Goal: Download file/media

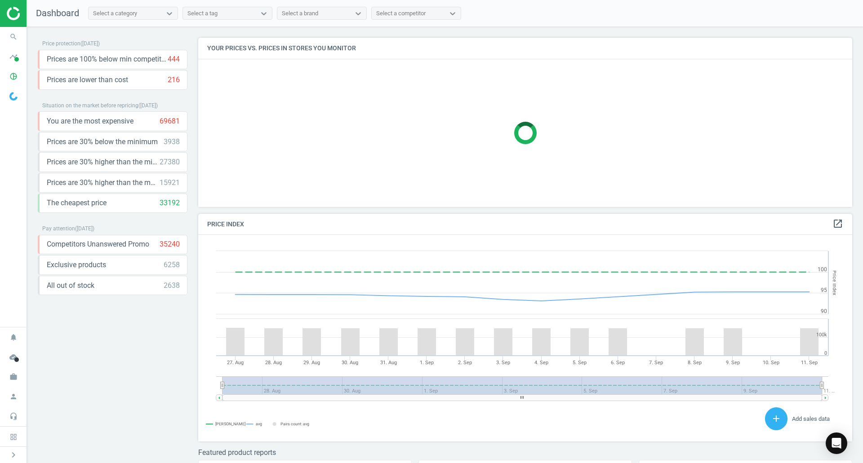
scroll to position [221, 661]
click at [15, 78] on icon "pie_chart_outlined" at bounding box center [13, 76] width 17 height 17
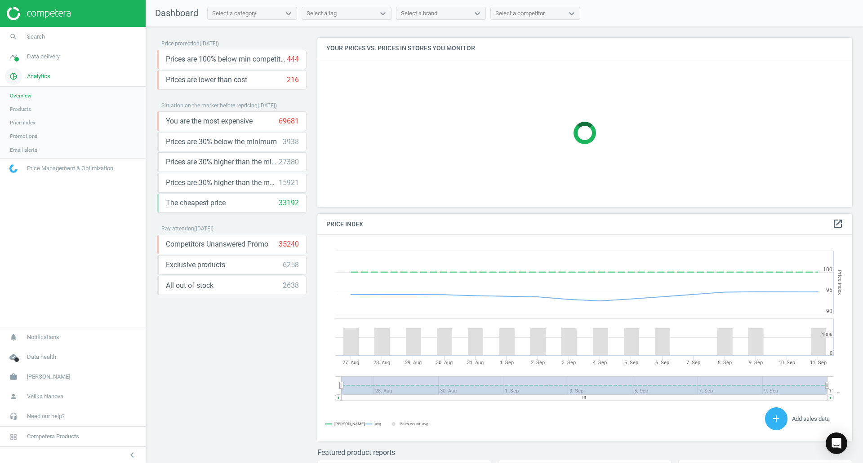
scroll to position [221, 542]
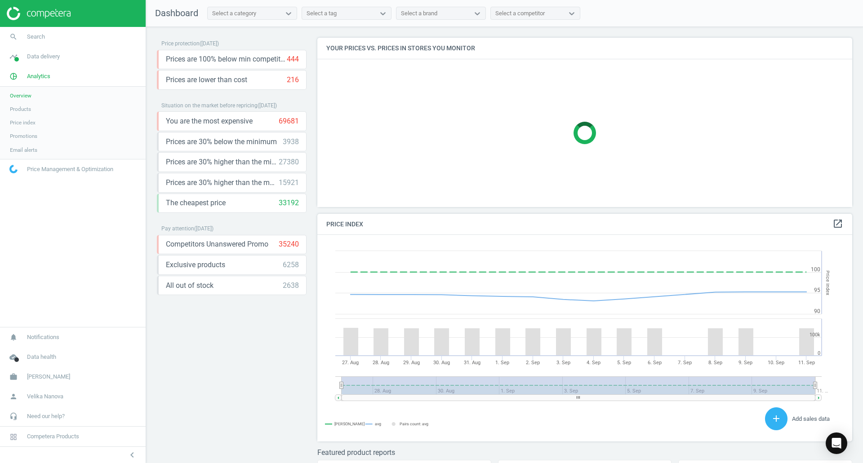
click at [25, 108] on span "Products" at bounding box center [20, 109] width 21 height 7
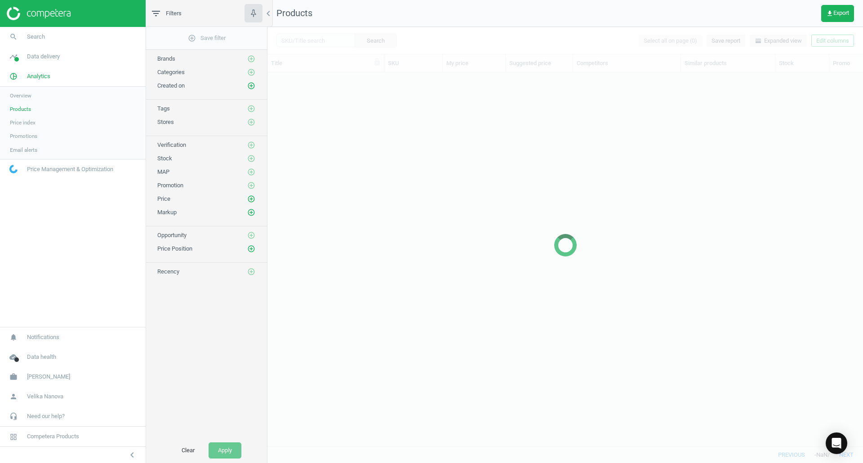
scroll to position [360, 589]
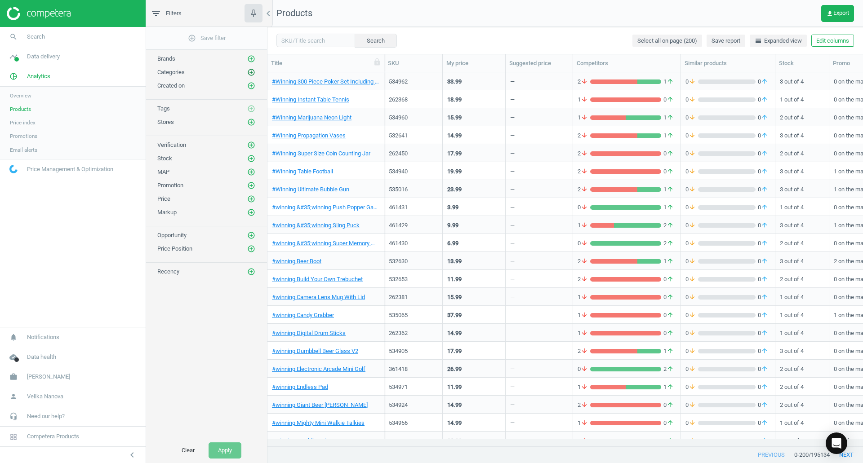
click at [251, 75] on icon "add_circle_outline" at bounding box center [251, 72] width 8 height 8
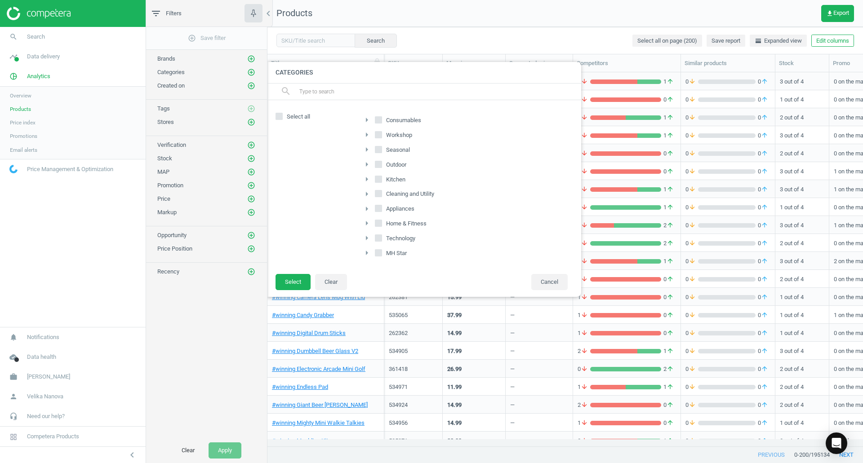
click at [377, 123] on input "Consumables" at bounding box center [379, 120] width 6 height 6
checkbox input "true"
click at [379, 137] on input "Workshop" at bounding box center [379, 135] width 6 height 6
checkbox input "true"
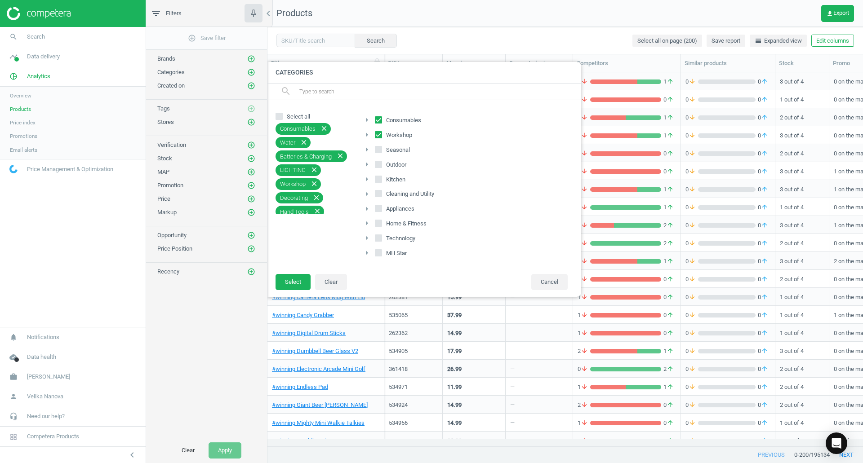
click at [276, 116] on input "Select all" at bounding box center [279, 116] width 6 height 6
checkbox input "true"
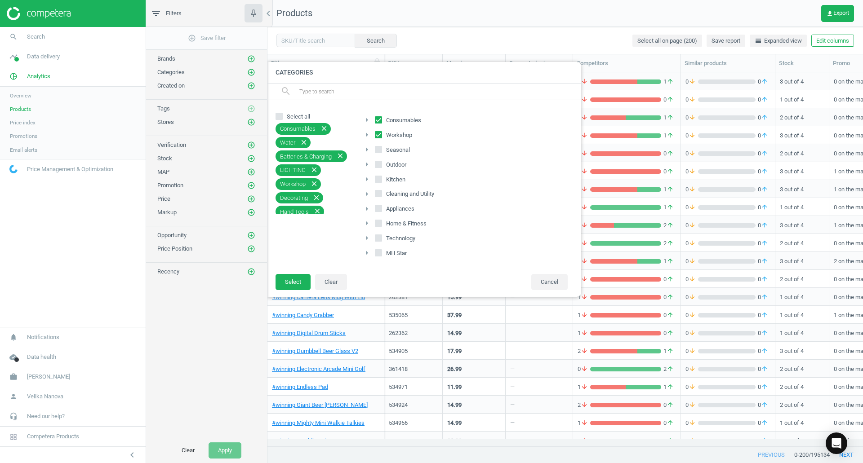
checkbox input "true"
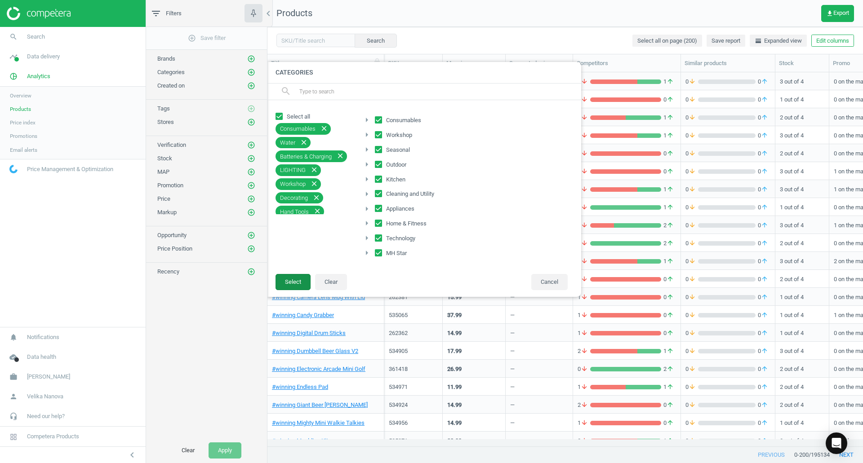
click at [291, 283] on button "Select" at bounding box center [292, 282] width 35 height 16
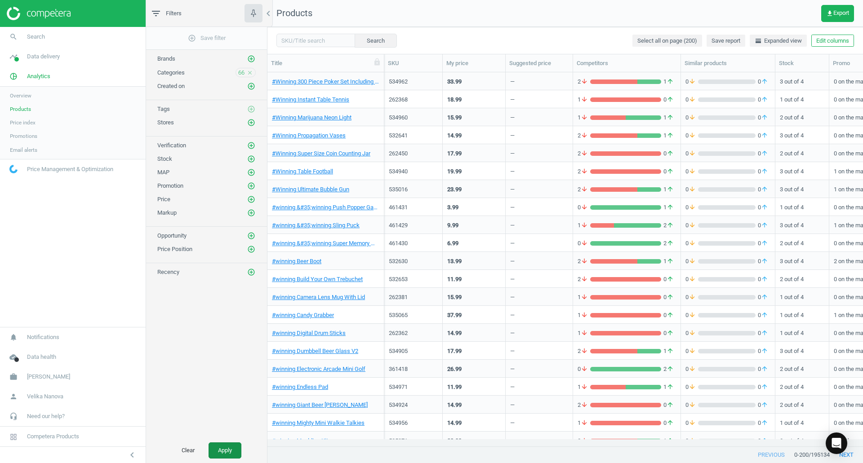
click at [228, 451] on button "Apply" at bounding box center [224, 451] width 33 height 16
click at [835, 17] on button "get_app Export" at bounding box center [837, 13] width 33 height 17
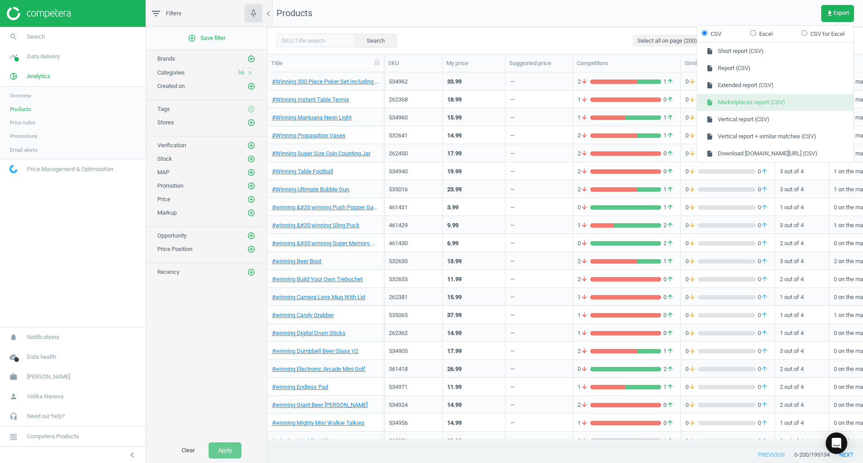
click at [770, 105] on button "insert_drive_file Marketplaces report (CSV)" at bounding box center [775, 102] width 156 height 17
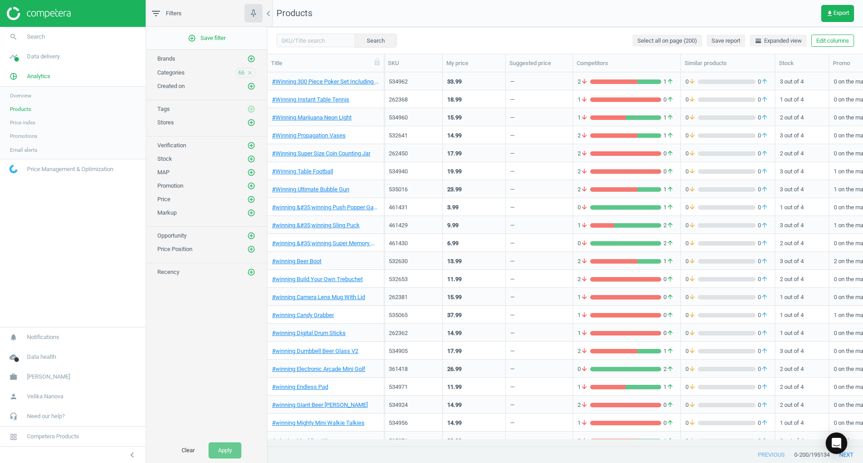
click at [18, 112] on span "Products" at bounding box center [20, 109] width 21 height 7
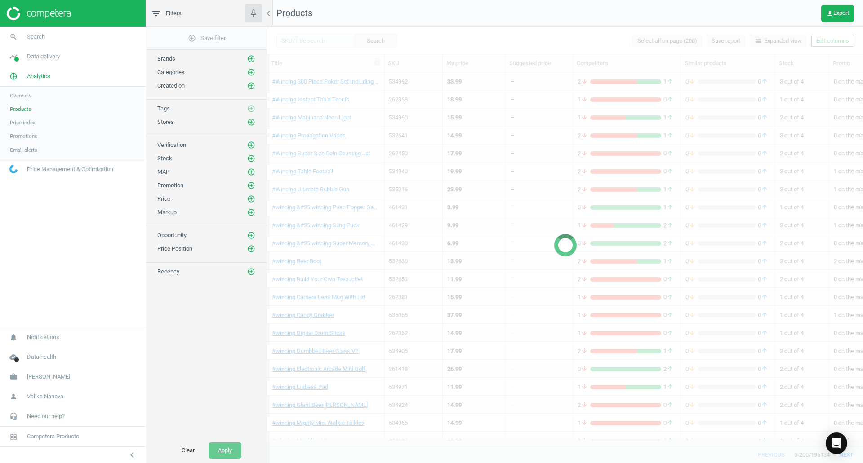
click at [18, 112] on span "Products" at bounding box center [20, 109] width 21 height 7
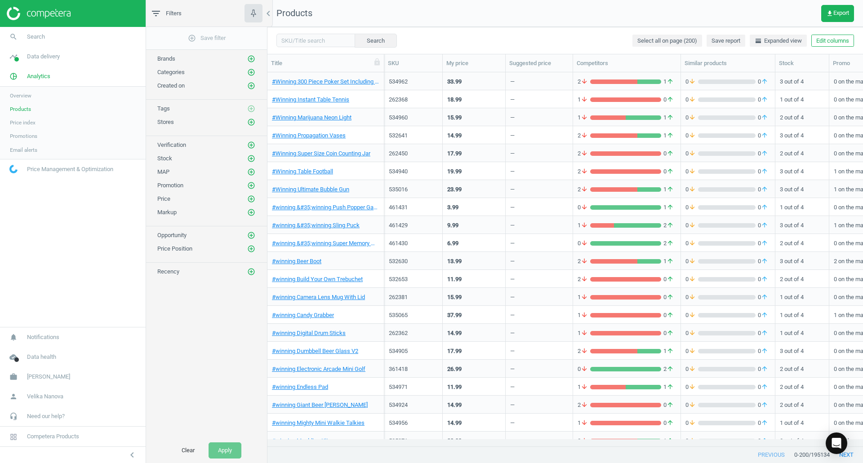
click at [187, 69] on div "Categories add_circle_outline" at bounding box center [206, 72] width 98 height 9
click at [251, 72] on icon "add_circle_outline" at bounding box center [251, 72] width 8 height 8
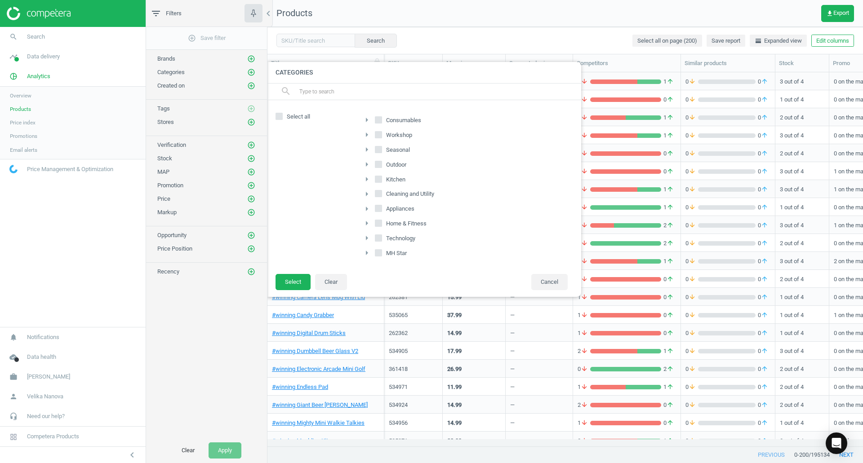
click at [380, 118] on input "Consumables" at bounding box center [379, 120] width 6 height 6
checkbox input "true"
click at [383, 151] on label "Seasonal" at bounding box center [393, 150] width 37 height 13
click at [381, 151] on input "Seasonal" at bounding box center [379, 149] width 6 height 6
checkbox input "true"
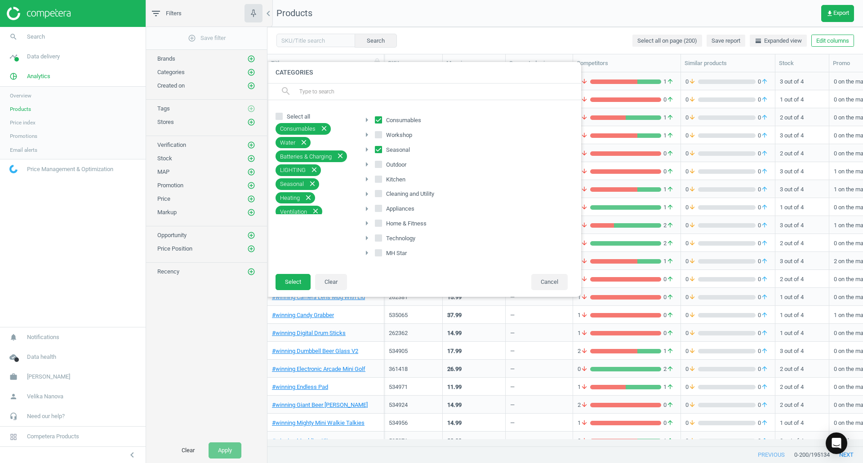
click at [381, 165] on icon at bounding box center [378, 164] width 7 height 7
click at [381, 165] on input "Outdoor" at bounding box center [379, 164] width 6 height 6
checkbox input "true"
click at [295, 282] on button "Select" at bounding box center [292, 282] width 35 height 16
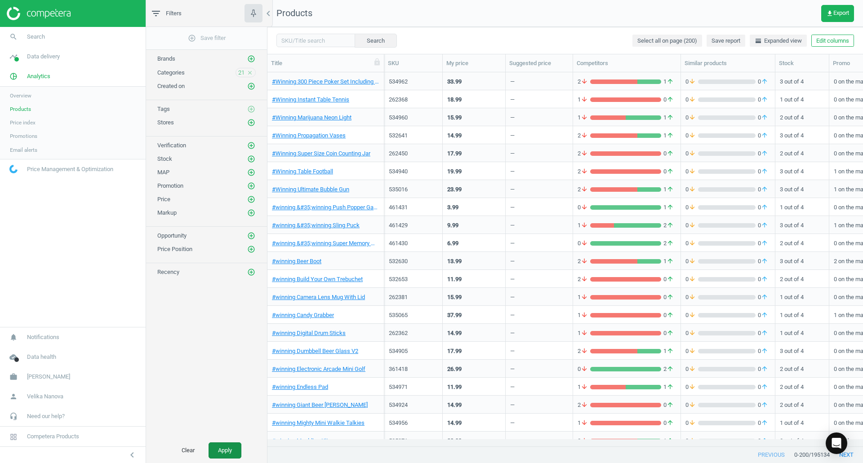
click at [231, 454] on button "Apply" at bounding box center [224, 451] width 33 height 16
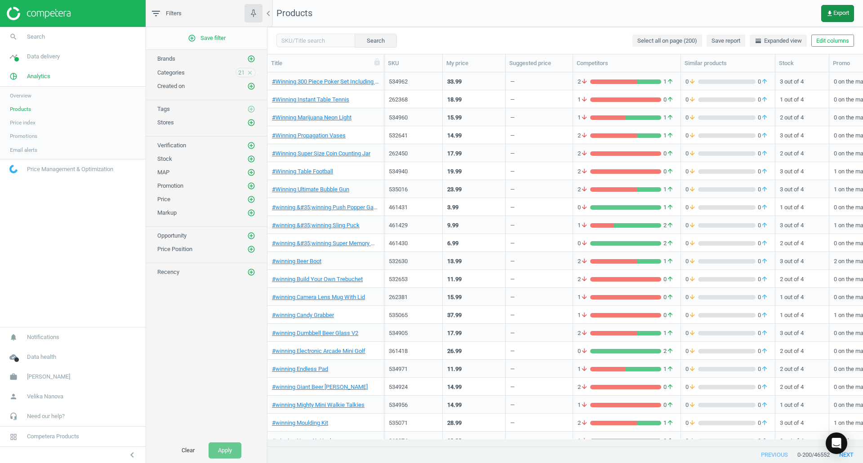
click at [828, 13] on icon "get_app" at bounding box center [829, 13] width 7 height 7
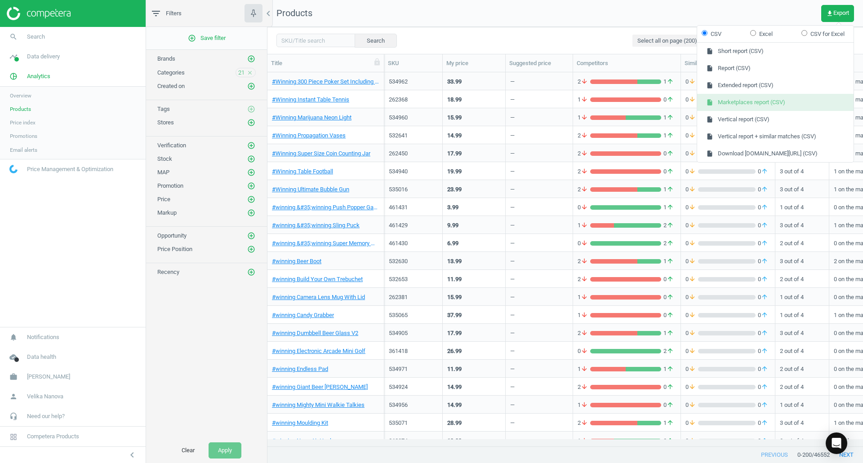
click at [774, 103] on button "insert_drive_file Marketplaces report (CSV)" at bounding box center [775, 102] width 156 height 17
